Goal: Task Accomplishment & Management: Manage account settings

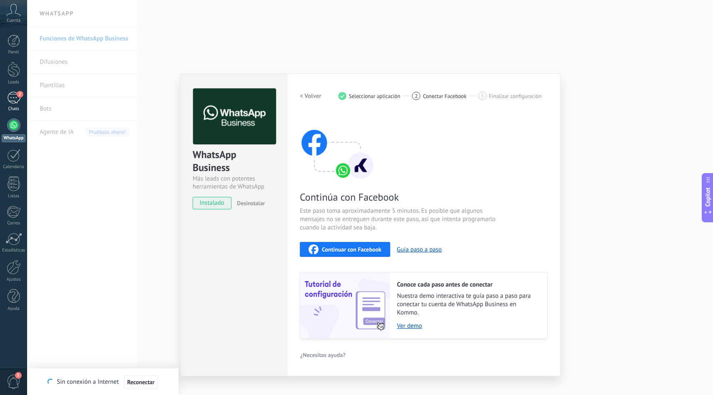
click at [17, 100] on div "2" at bounding box center [13, 98] width 13 height 12
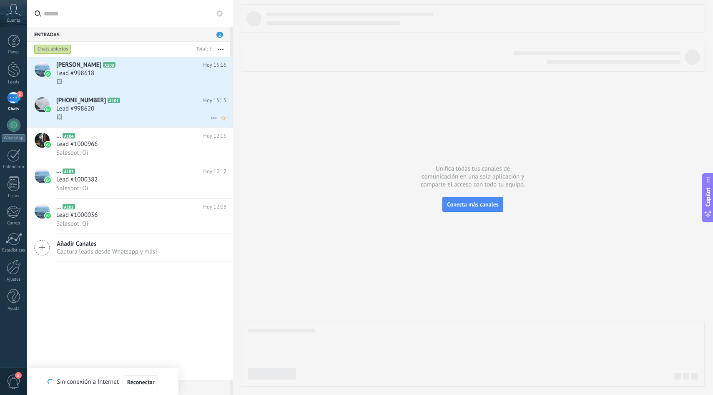
click at [172, 113] on div "Lead #998620" at bounding box center [141, 109] width 170 height 8
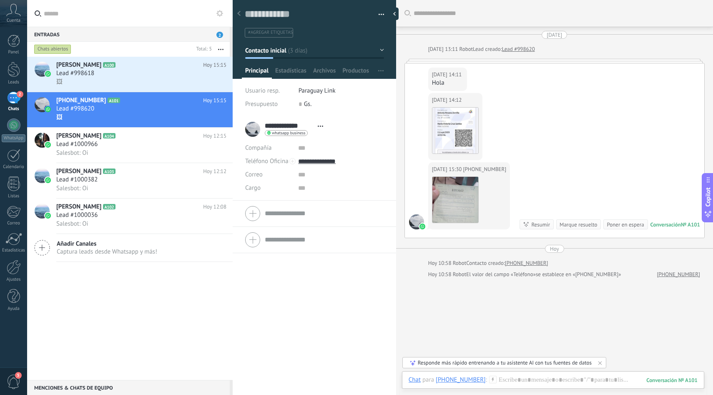
click at [321, 126] on icon at bounding box center [320, 126] width 5 height 1
click at [322, 125] on span "Abrir detalle Copie el nombre Desatar Contacto principal" at bounding box center [321, 126] width 14 height 6
click at [572, 164] on div "[DATE] 15:30 [PHONE_NUMBER] Descargar Conversación № A101 Conversación № A101 R…" at bounding box center [554, 199] width 299 height 75
click at [203, 38] on div "Entradas 2" at bounding box center [128, 34] width 203 height 15
click at [166, 78] on div "🖼" at bounding box center [141, 82] width 170 height 9
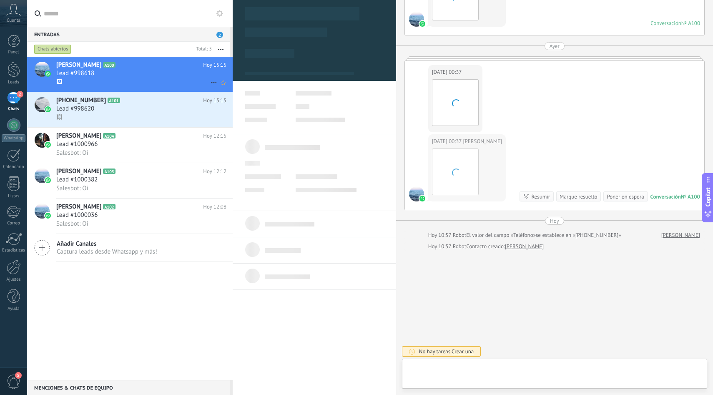
scroll to position [13, 0]
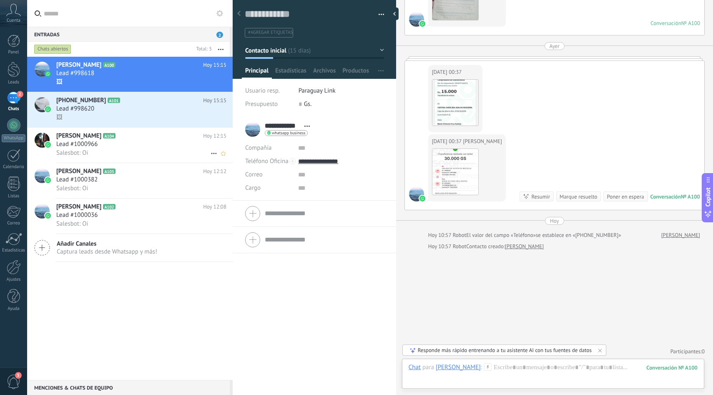
click at [157, 148] on div "Lead #1000966" at bounding box center [141, 144] width 170 height 8
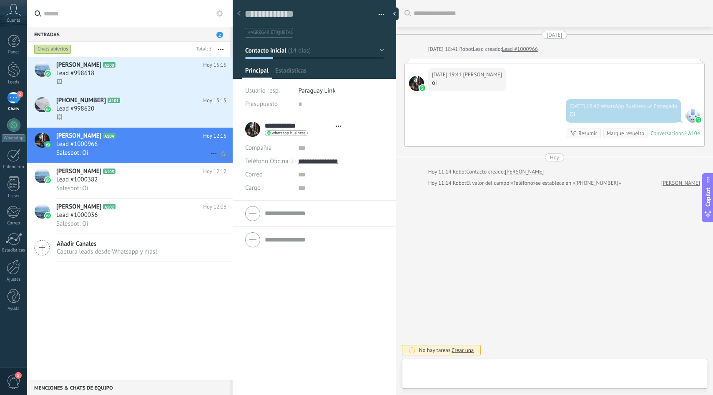
scroll to position [13, 0]
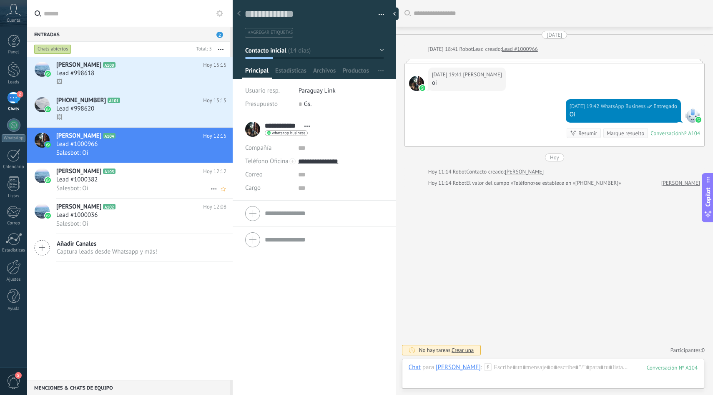
click at [130, 184] on div "Lead #1000382" at bounding box center [141, 180] width 170 height 8
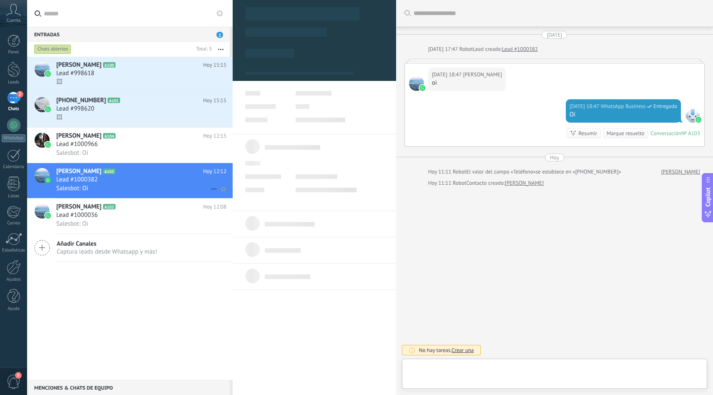
scroll to position [13, 0]
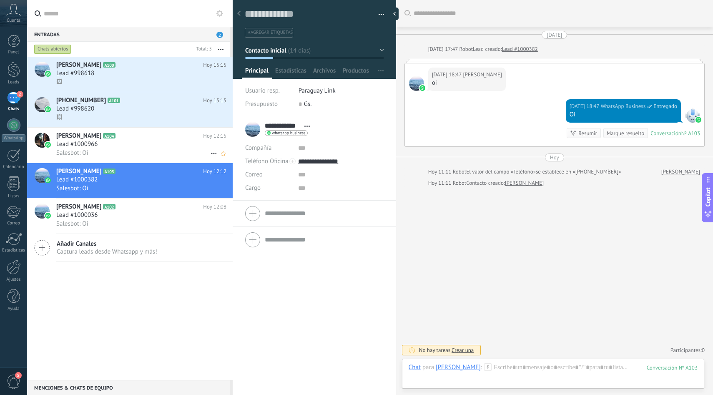
click at [147, 150] on div "Salesbot: Oi" at bounding box center [141, 152] width 170 height 9
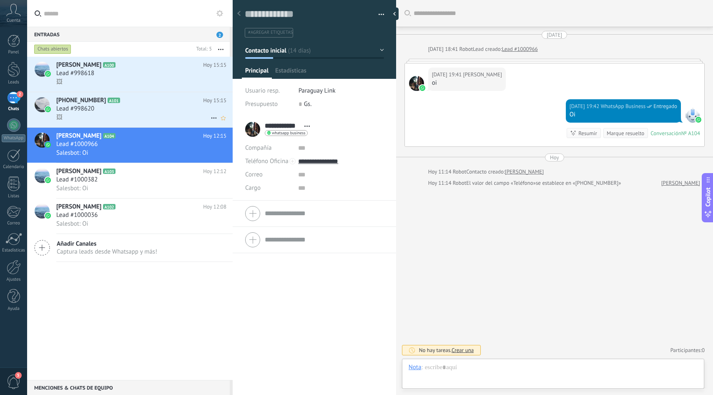
scroll to position [13, 0]
click at [126, 112] on div "Lead #998620" at bounding box center [141, 109] width 170 height 8
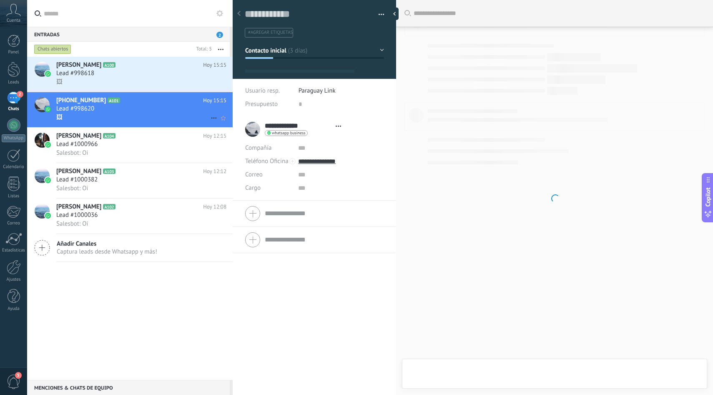
type textarea "**********"
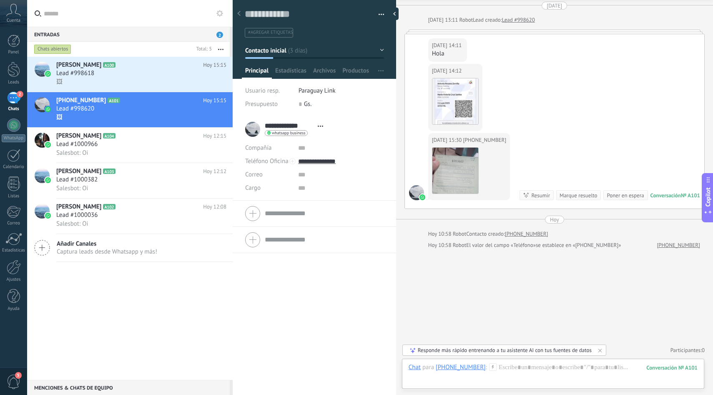
click at [304, 132] on span "whatsapp business" at bounding box center [288, 133] width 33 height 4
click at [304, 146] on div "Enviar mensaje" at bounding box center [296, 145] width 63 height 14
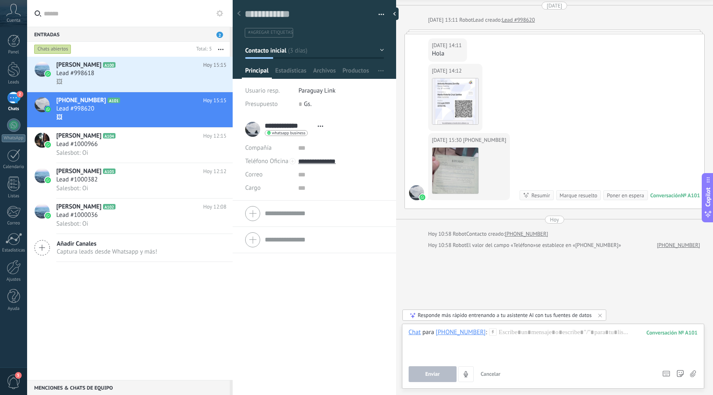
drag, startPoint x: 480, startPoint y: 326, endPoint x: 369, endPoint y: 309, distance: 111.8
click at [369, 309] on div "Guardar y crear Imprimir Administrar etiquetas" at bounding box center [473, 197] width 480 height 395
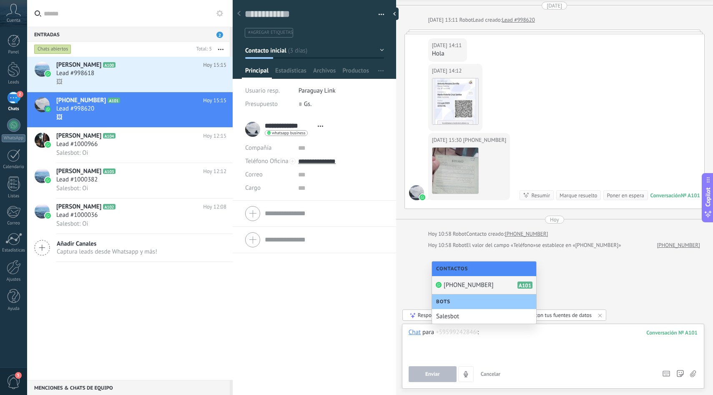
click at [647, 289] on div "Buscar Carga más [DATE] [DATE] 13:11 Robot Lead creado: Lead #998620 [DATE] 14:…" at bounding box center [554, 183] width 317 height 424
